Goal: Obtain resource: Download file/media

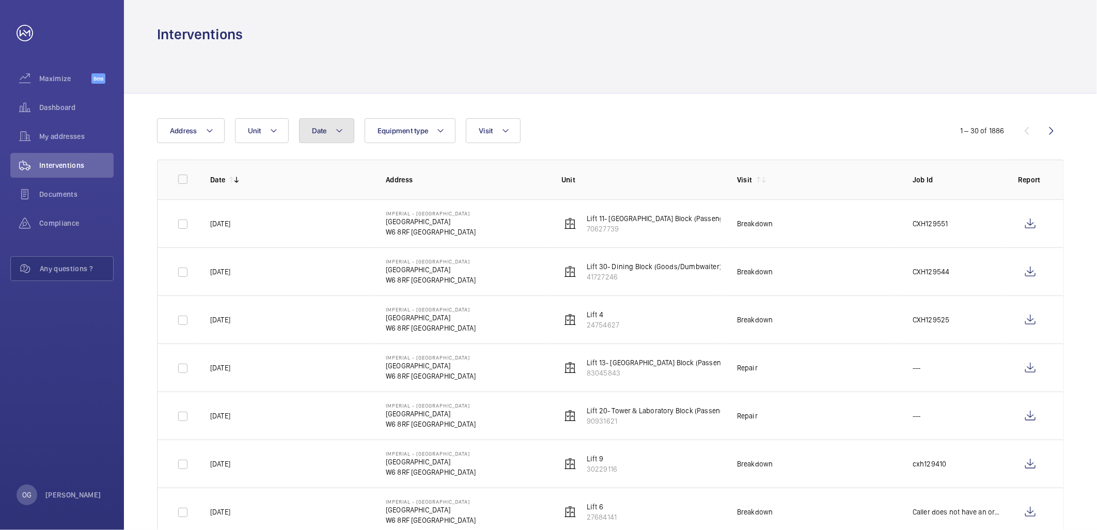
click at [344, 128] on button "Date" at bounding box center [326, 130] width 55 height 25
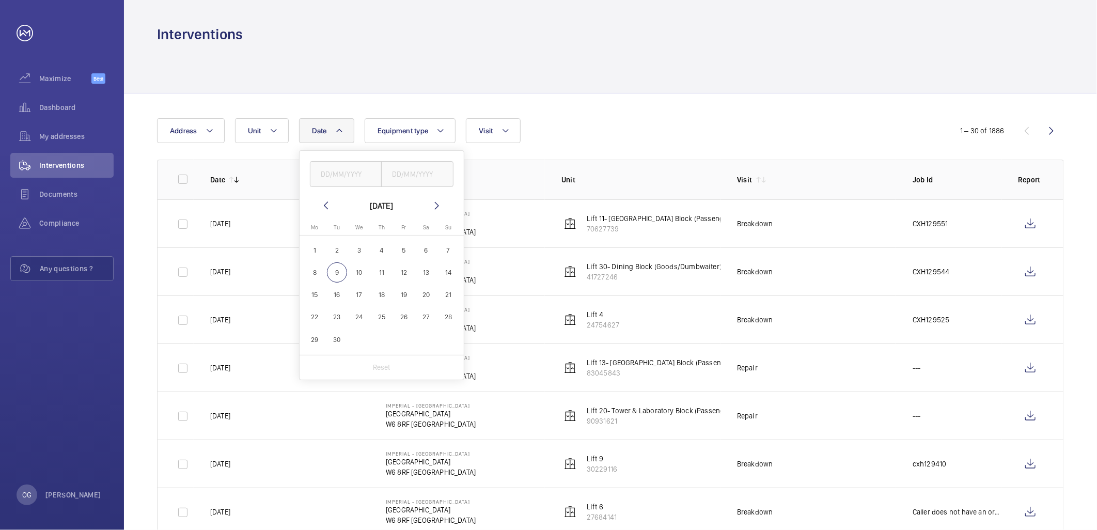
click at [323, 209] on mat-icon at bounding box center [326, 205] width 12 height 12
click at [312, 316] on span "18" at bounding box center [315, 317] width 20 height 20
type input "[DATE]"
click at [602, 127] on div "Date [DATE] [DATE] [DATE] Mo [DATE] Tu [DATE] We [DATE] Th [DATE] Fr [DATE] Sa …" at bounding box center [548, 130] width 783 height 25
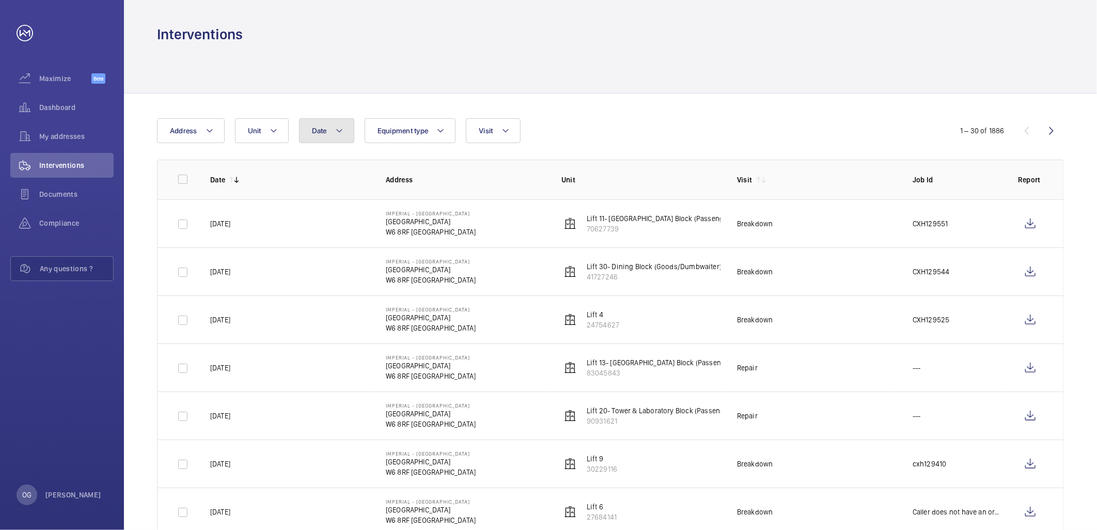
click at [323, 129] on span "Date" at bounding box center [319, 131] width 15 height 8
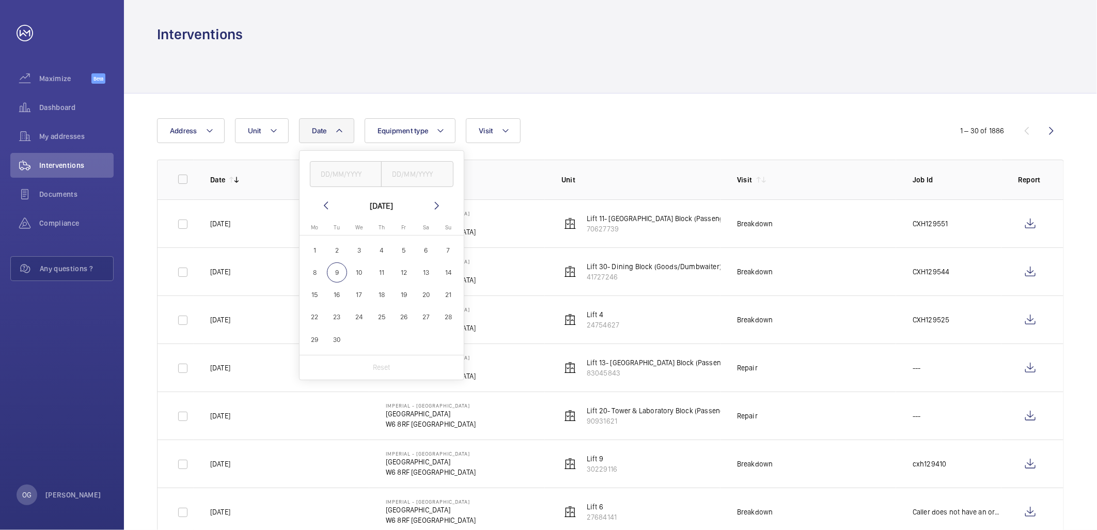
click at [336, 273] on span "9" at bounding box center [337, 272] width 20 height 20
type input "09/09/2025"
click at [387, 361] on div "Reset" at bounding box center [382, 367] width 164 height 25
click at [383, 364] on p "Reset" at bounding box center [382, 367] width 18 height 10
click at [271, 129] on mat-icon at bounding box center [274, 131] width 8 height 12
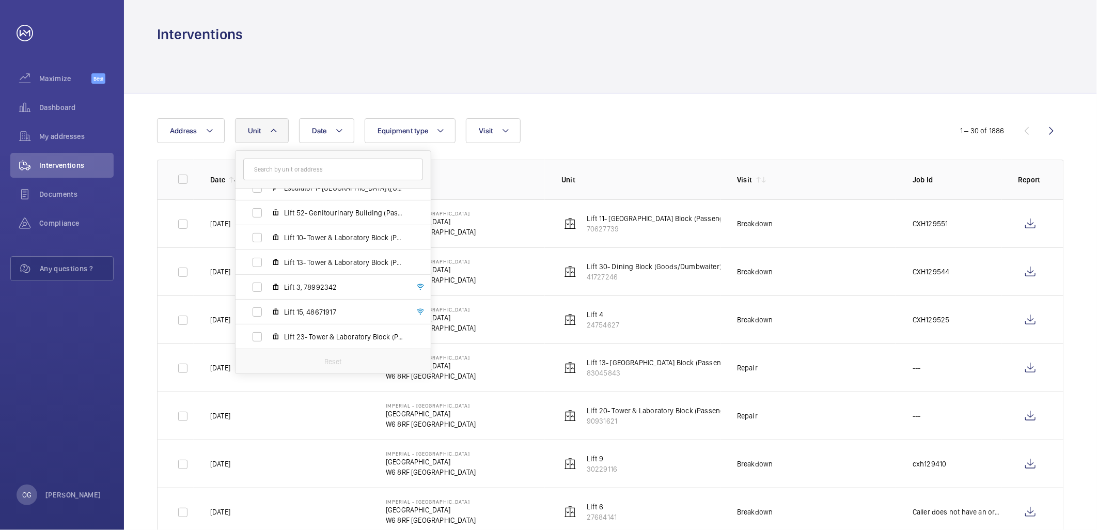
scroll to position [608, 0]
click at [297, 337] on span "Lift 4, 24754627" at bounding box center [344, 337] width 120 height 10
click at [268, 337] on input "Lift 4, 24754627" at bounding box center [257, 337] width 21 height 21
checkbox input "true"
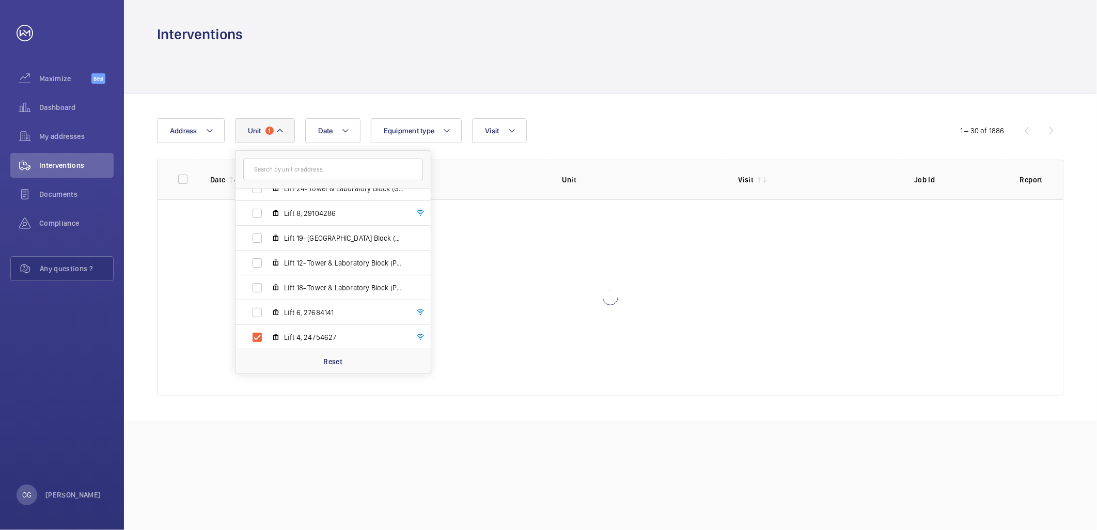
click at [652, 137] on div "Date Address Unit 1 [GEOGRAPHIC_DATA] - [GEOGRAPHIC_DATA] Lift 26- Care of the …" at bounding box center [548, 130] width 783 height 25
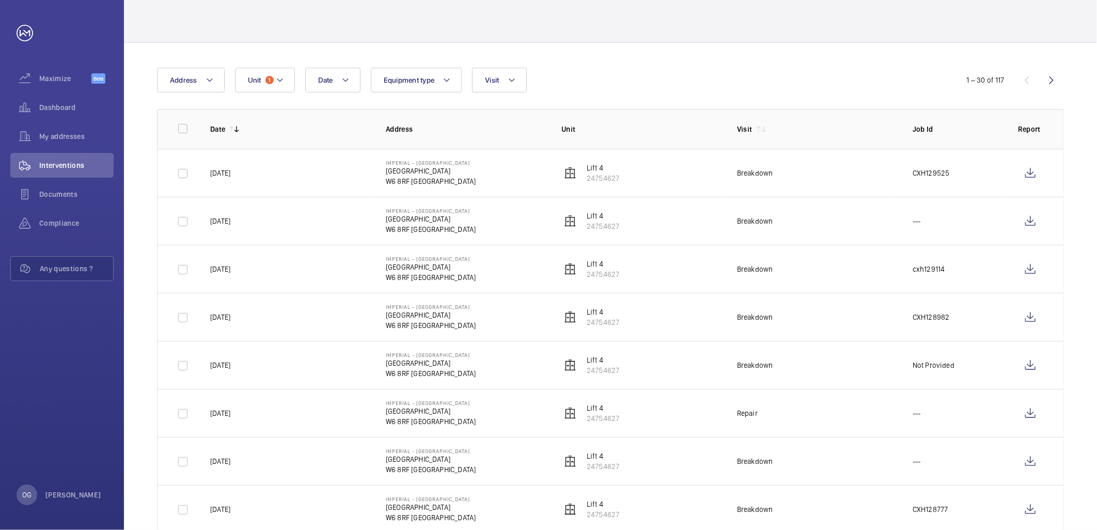
scroll to position [115, 0]
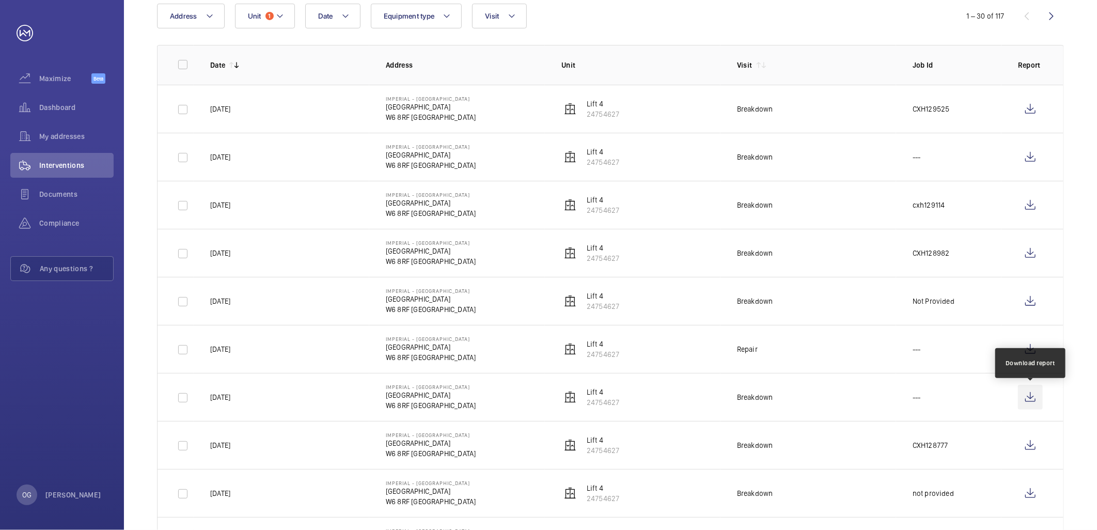
click at [1031, 396] on wm-front-icon-button at bounding box center [1030, 397] width 25 height 25
click at [1026, 347] on wm-front-icon-button at bounding box center [1030, 349] width 25 height 25
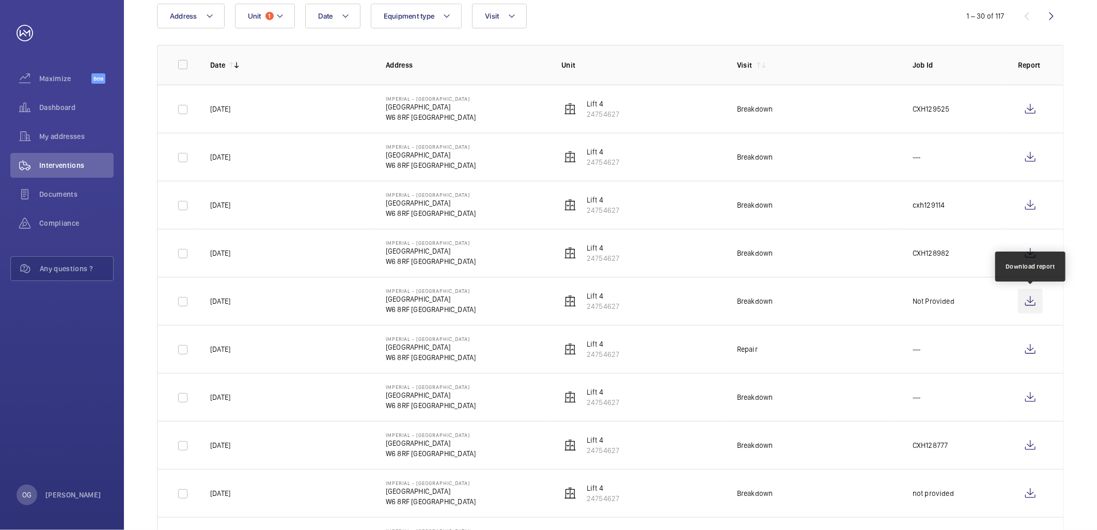
click at [1024, 307] on wm-front-icon-button at bounding box center [1030, 301] width 25 height 25
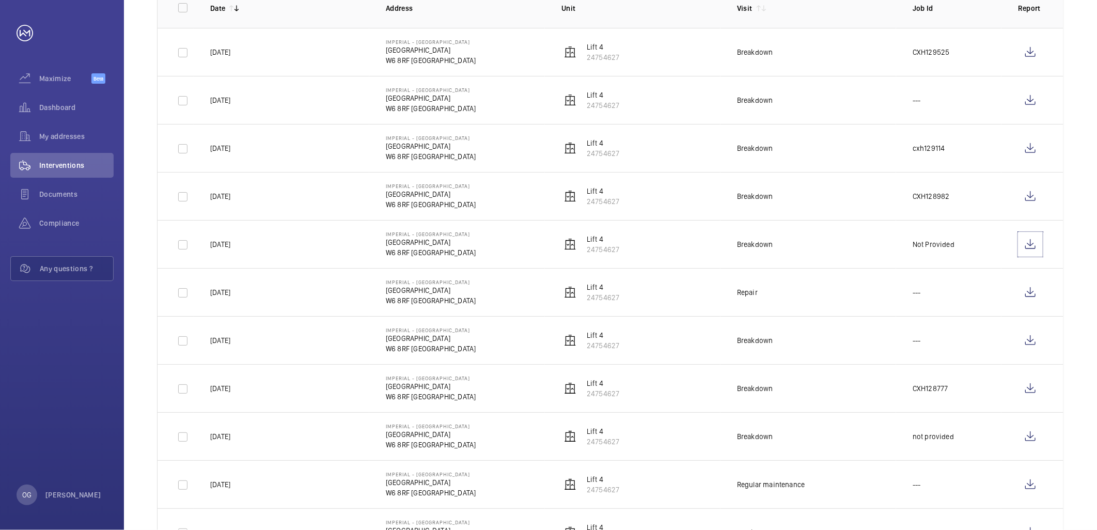
scroll to position [172, 0]
click at [1030, 332] on wm-front-icon-button at bounding box center [1030, 340] width 25 height 25
click at [1025, 386] on wm-front-icon-button at bounding box center [1030, 388] width 25 height 25
